Goal: Communication & Community: Ask a question

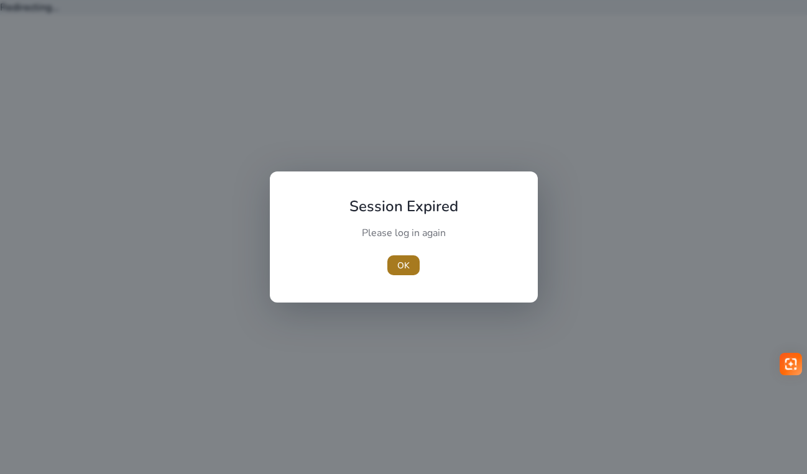
click at [404, 262] on span "OK" at bounding box center [403, 265] width 12 height 13
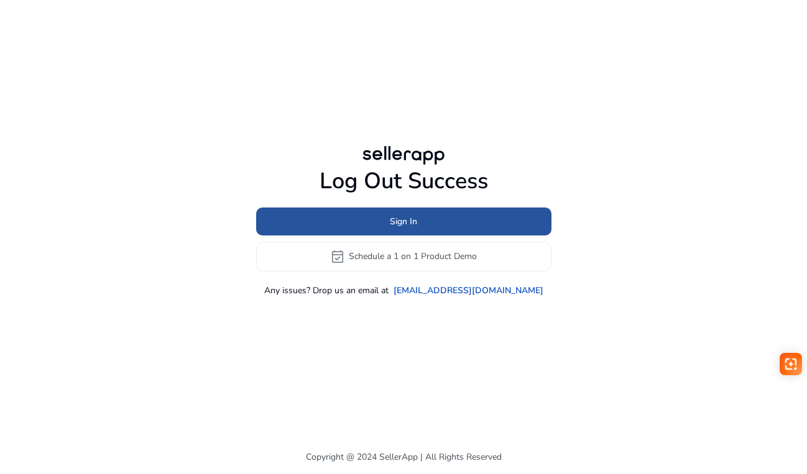
click at [410, 233] on span at bounding box center [403, 221] width 295 height 30
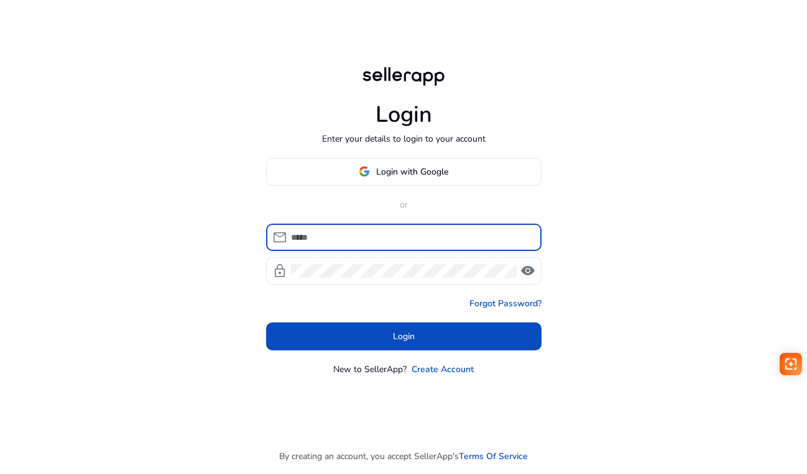
type input "**********"
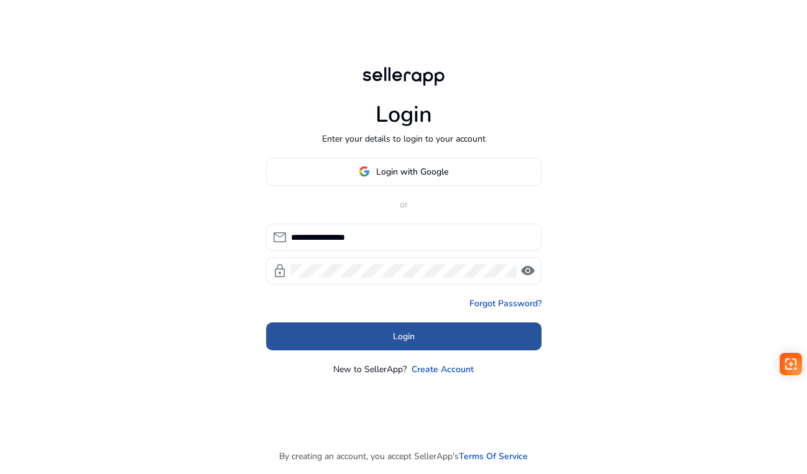
click at [385, 334] on span at bounding box center [403, 336] width 275 height 30
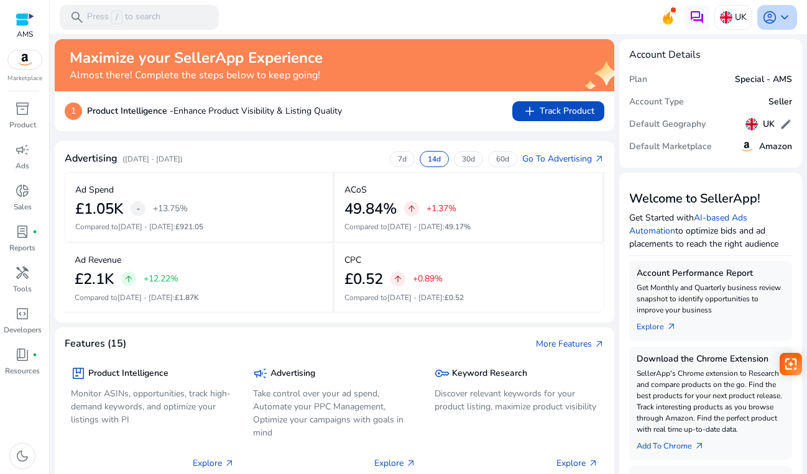
click at [786, 17] on span "keyboard_arrow_down" at bounding box center [784, 17] width 15 height 15
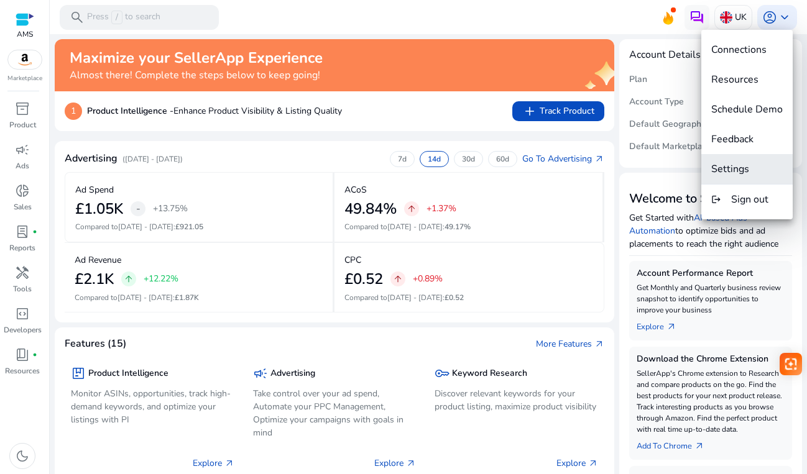
click at [728, 170] on span "Settings" at bounding box center [730, 169] width 38 height 14
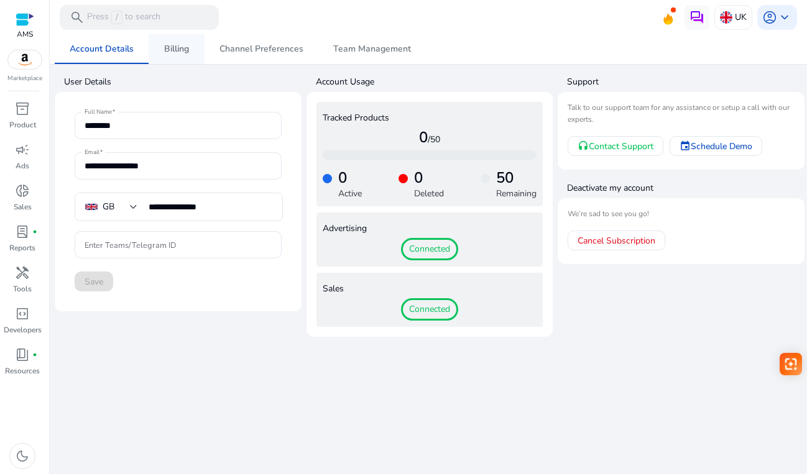
click at [187, 50] on span "Billing" at bounding box center [176, 49] width 25 height 9
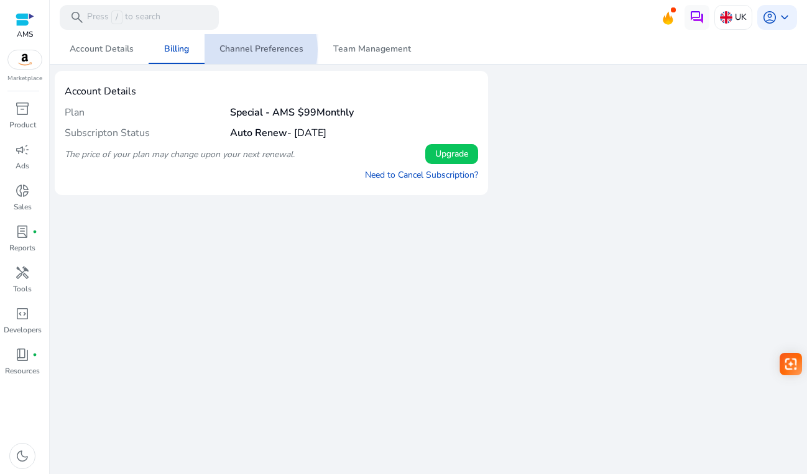
click at [236, 50] on span "Channel Preferences" at bounding box center [261, 49] width 84 height 9
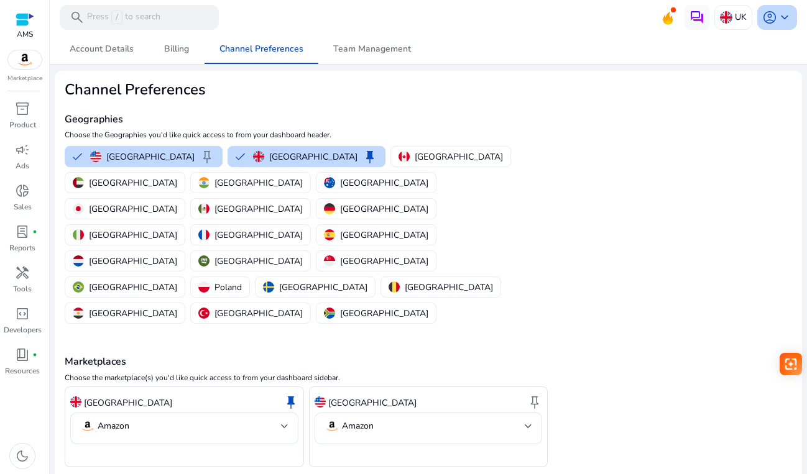
click at [790, 20] on span "keyboard_arrow_down" at bounding box center [784, 17] width 15 height 15
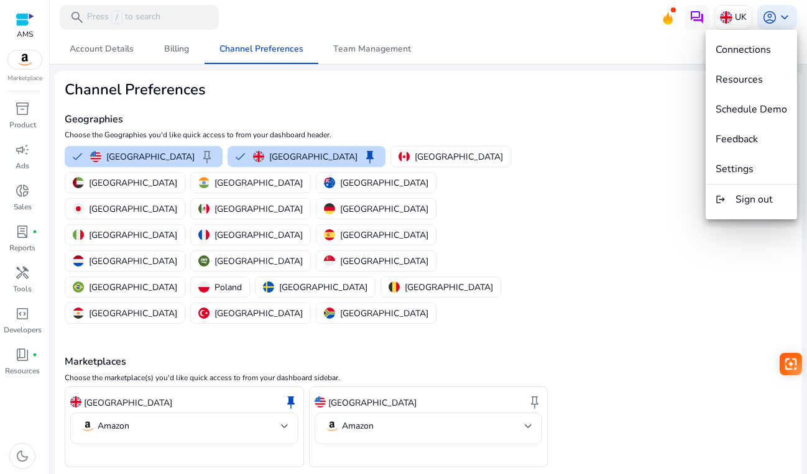
click at [693, 18] on div at bounding box center [403, 237] width 807 height 474
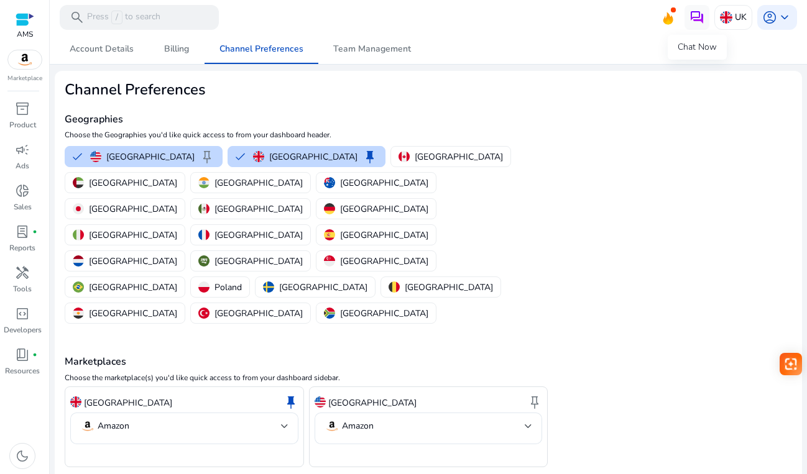
click at [686, 48] on div "Chat Now" at bounding box center [697, 47] width 59 height 25
click at [701, 49] on div "Chat Now" at bounding box center [697, 47] width 59 height 25
click at [693, 18] on img at bounding box center [697, 17] width 15 height 15
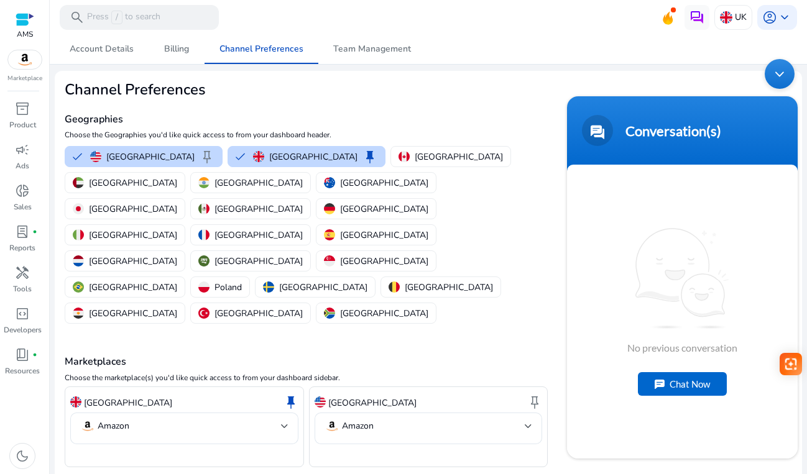
click at [699, 374] on div "Chat Now" at bounding box center [682, 384] width 89 height 24
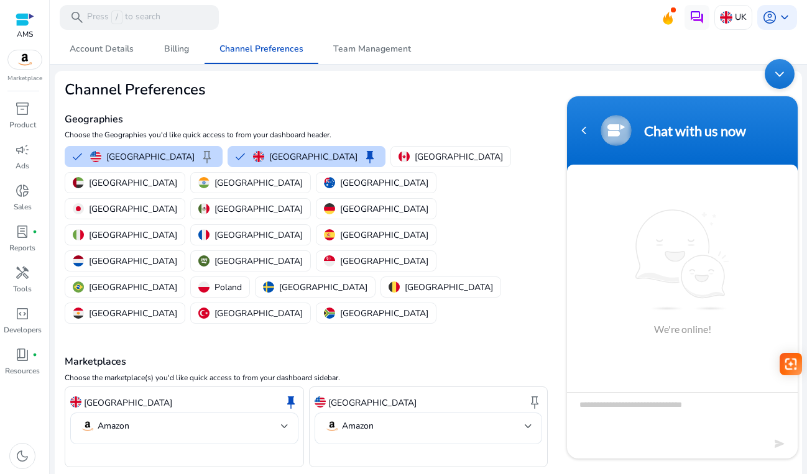
click at [658, 402] on textarea "Type your message and hit 'Enter'" at bounding box center [682, 414] width 231 height 44
type textarea "**********"
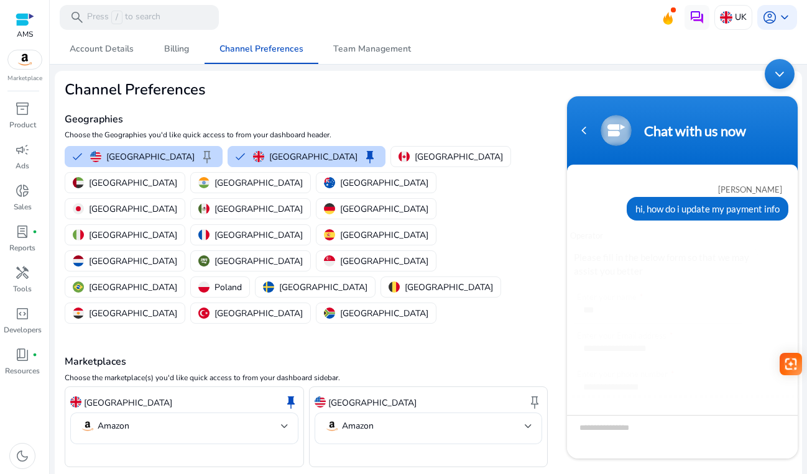
scroll to position [57, 0]
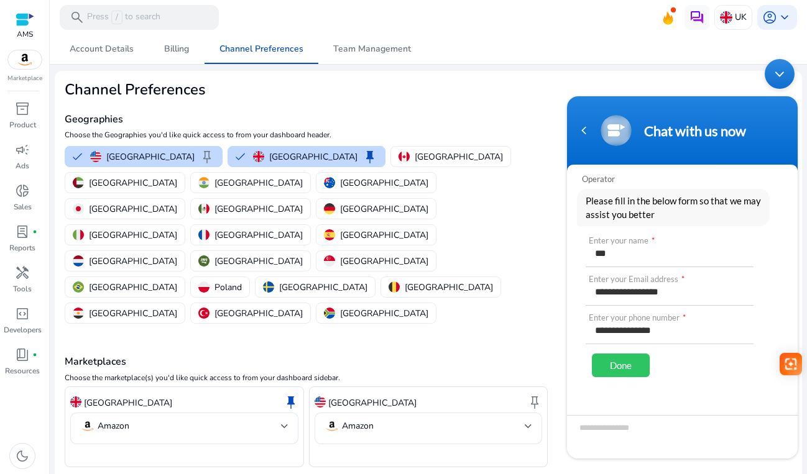
click at [610, 366] on div "Done" at bounding box center [621, 366] width 58 height 24
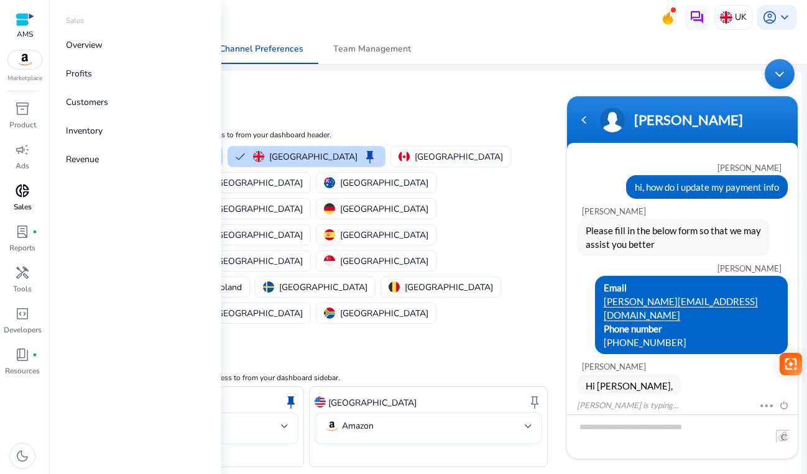
scroll to position [30, 0]
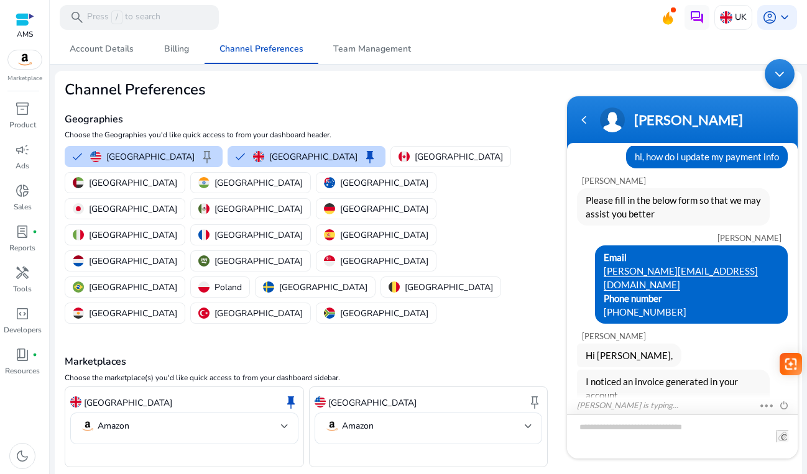
click at [695, 431] on textarea "Type your message and hit 'Enter'" at bounding box center [682, 437] width 231 height 44
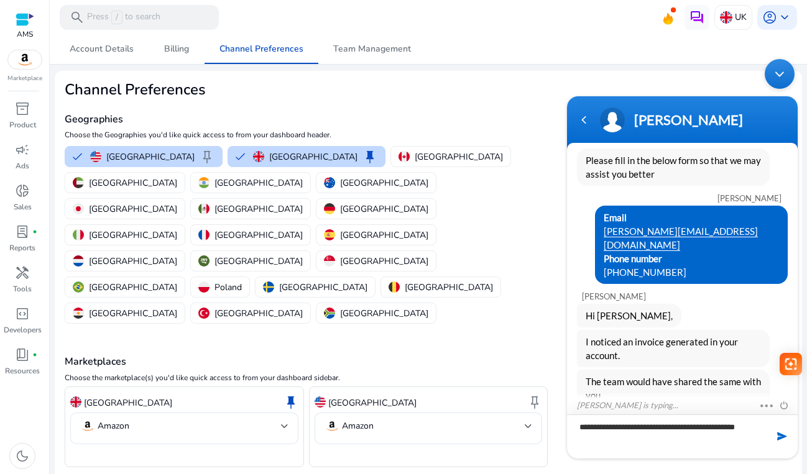
type textarea "**********"
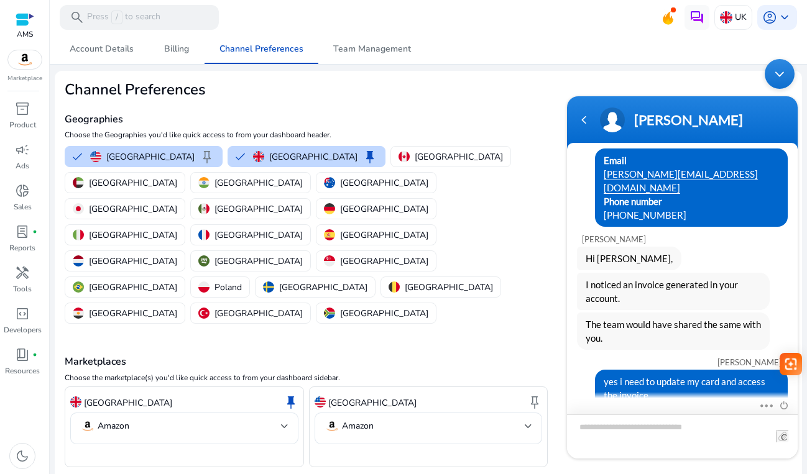
scroll to position [185, 0]
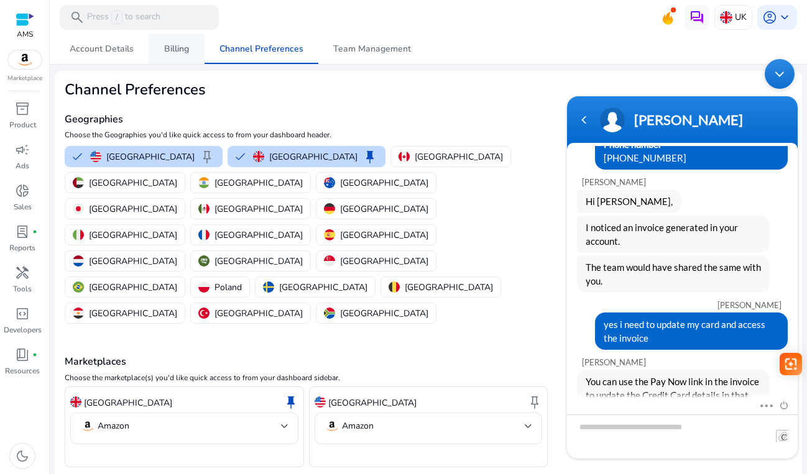
click at [169, 47] on span "Billing" at bounding box center [176, 49] width 25 height 9
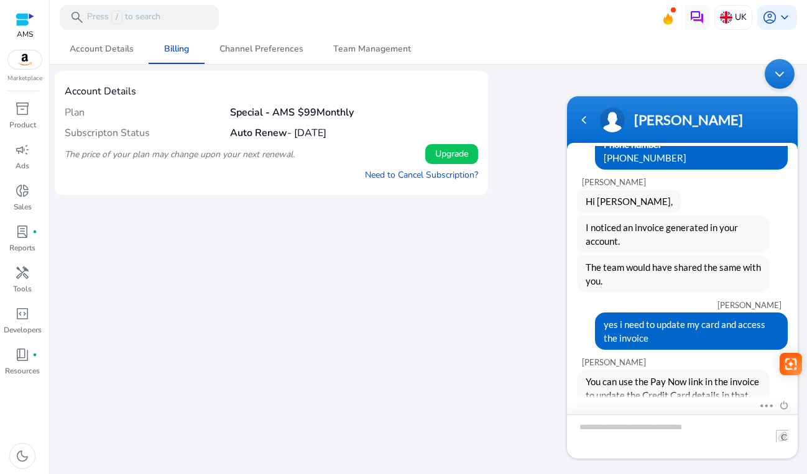
click at [685, 428] on textarea "Type your message and hit 'Enter'" at bounding box center [682, 437] width 231 height 44
type textarea "**********"
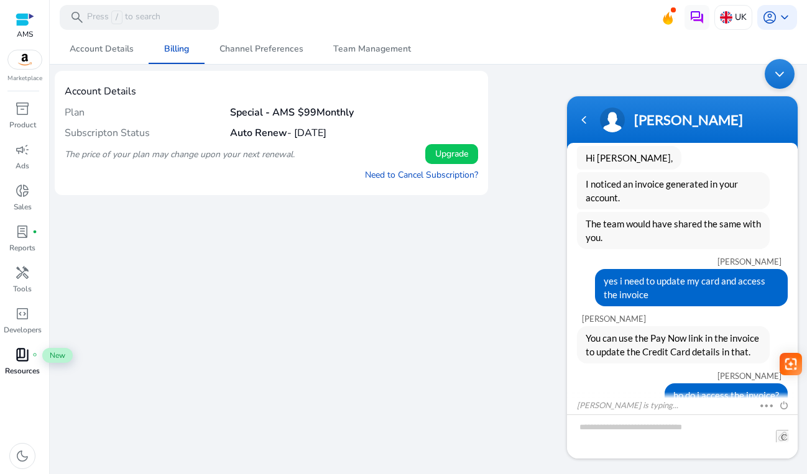
click at [25, 355] on span "book_4" at bounding box center [22, 355] width 15 height 15
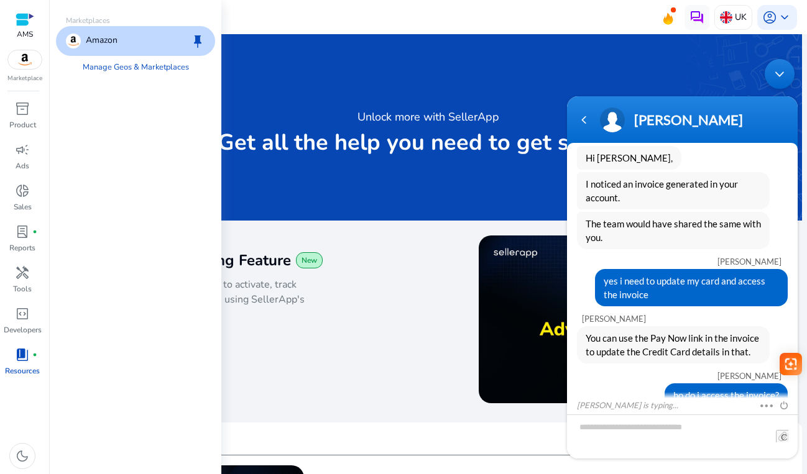
scroll to position [285, 0]
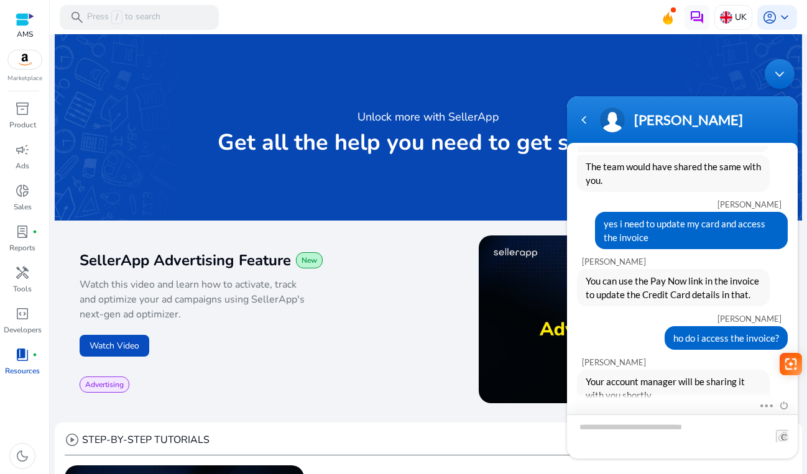
click at [645, 431] on textarea "Type your message and hit 'Enter'" at bounding box center [682, 437] width 231 height 44
click at [643, 358] on div "[PERSON_NAME]" at bounding box center [685, 363] width 206 height 10
click at [623, 433] on textarea "Type your message and hit 'Enter'" at bounding box center [682, 437] width 231 height 44
click at [625, 431] on textarea "Type your message and hit 'Enter'" at bounding box center [682, 437] width 231 height 44
type textarea "**********"
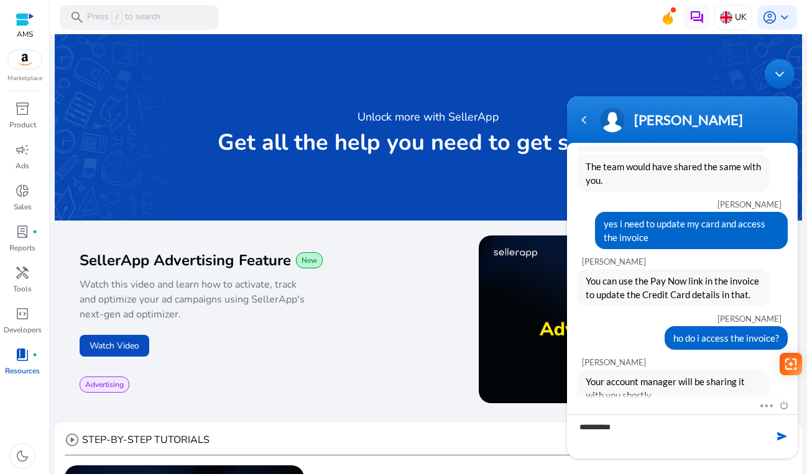
click at [779, 436] on span at bounding box center [782, 436] width 12 height 12
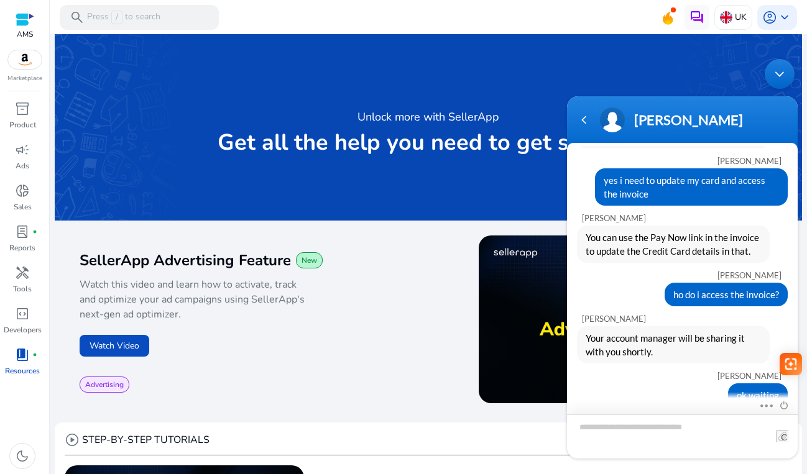
scroll to position [412, 0]
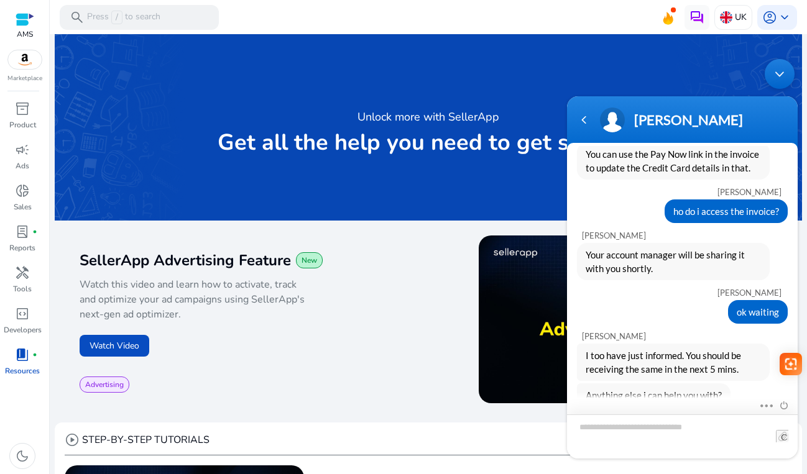
click at [635, 420] on textarea "Type your message and hit 'Enter'" at bounding box center [682, 437] width 231 height 44
type textarea "**********"
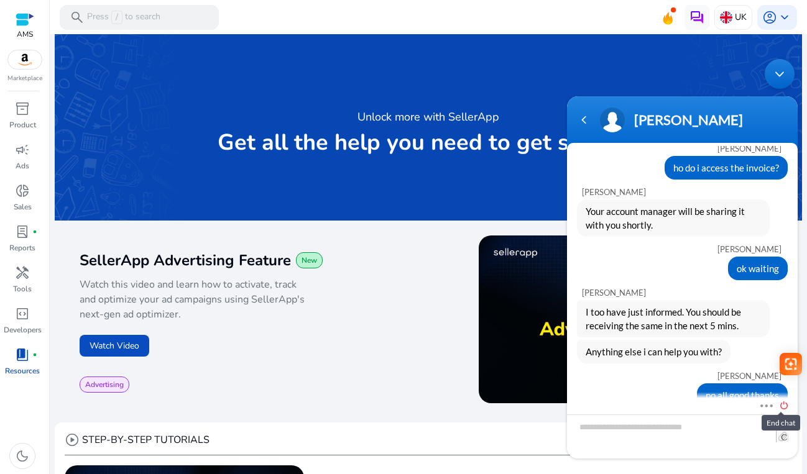
click at [787, 400] on span at bounding box center [781, 404] width 14 height 11
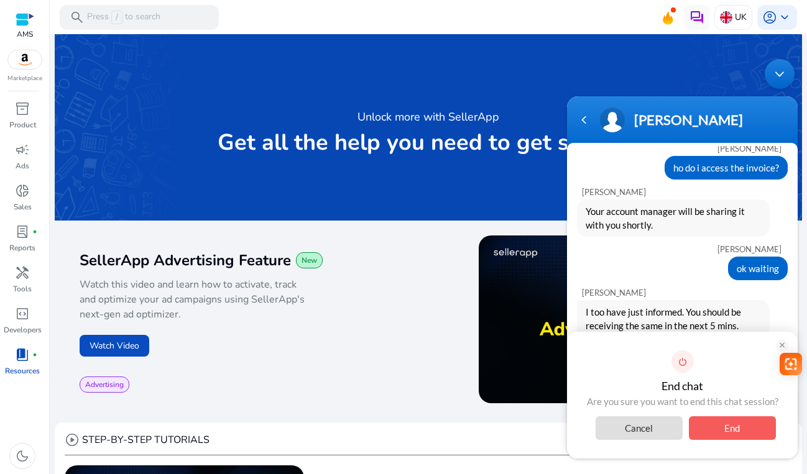
click at [758, 428] on span "End" at bounding box center [732, 429] width 87 height 24
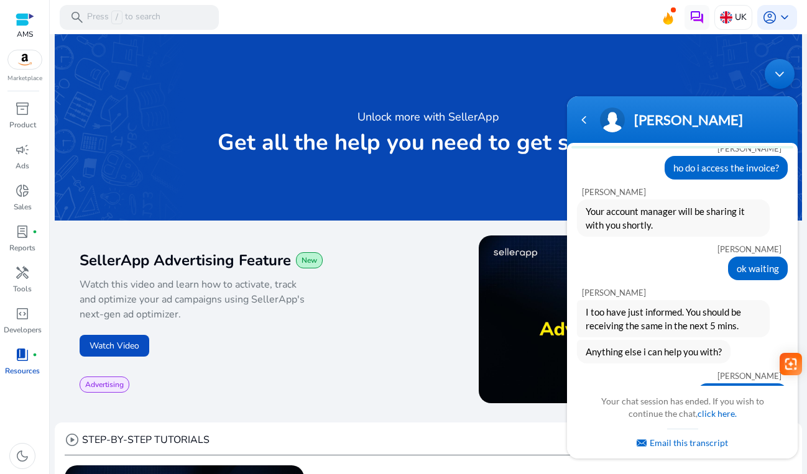
scroll to position [591, 0]
